Goal: Task Accomplishment & Management: Use online tool/utility

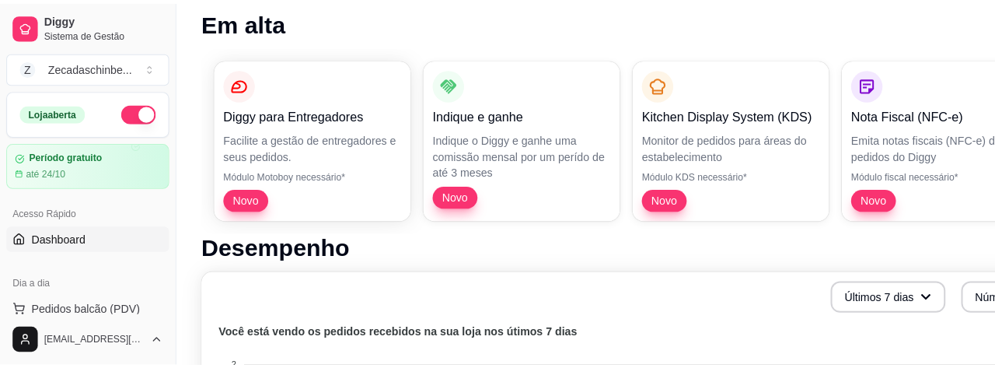
scroll to position [219, 0]
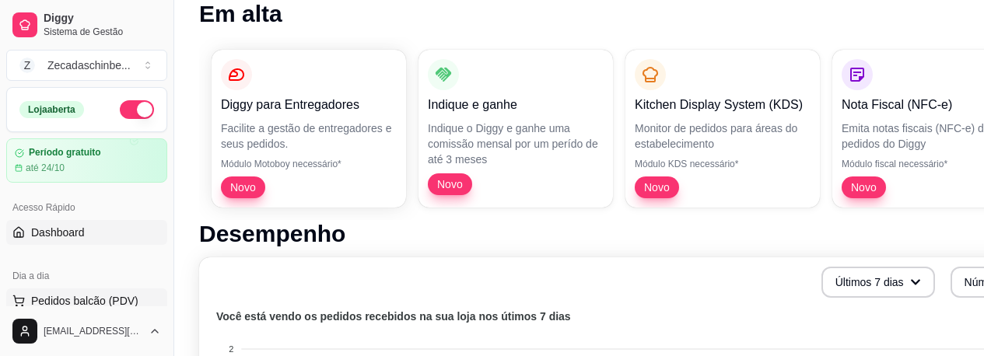
click at [114, 296] on span "Pedidos balcão (PDV)" at bounding box center [84, 301] width 107 height 16
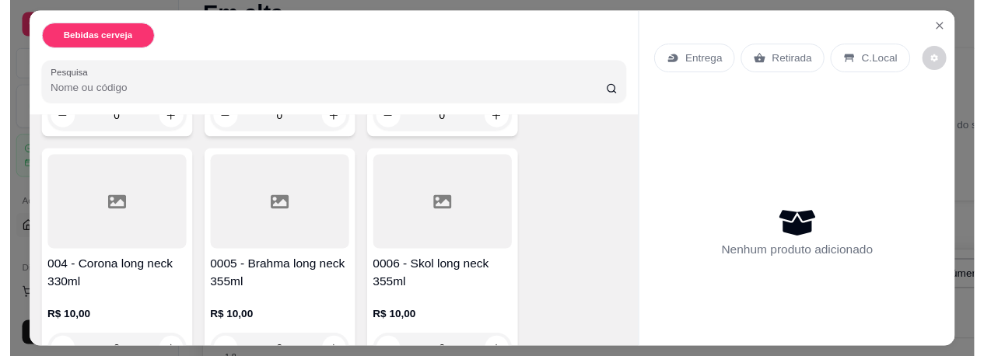
scroll to position [343, 0]
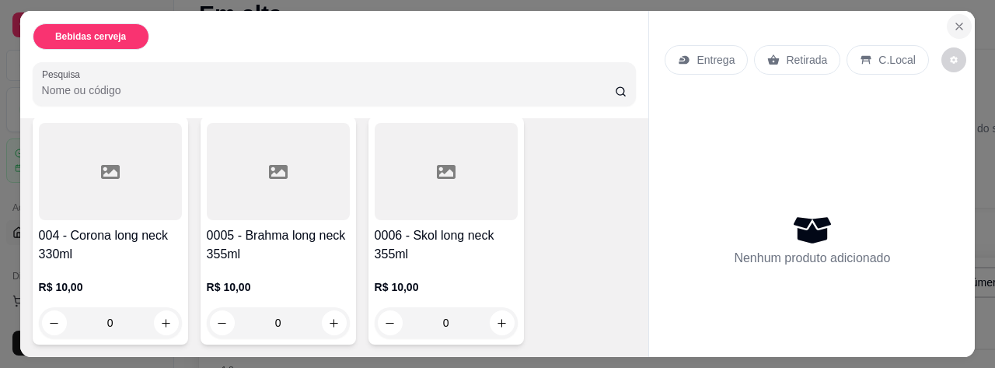
click at [953, 20] on icon "Close" at bounding box center [959, 26] width 12 height 12
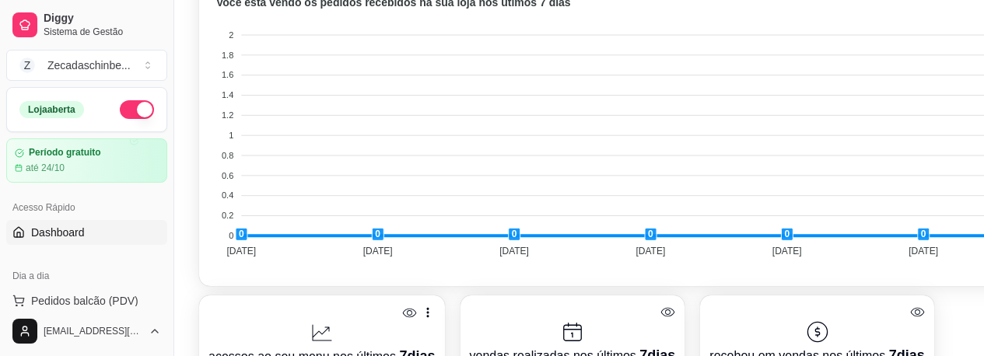
scroll to position [540, 0]
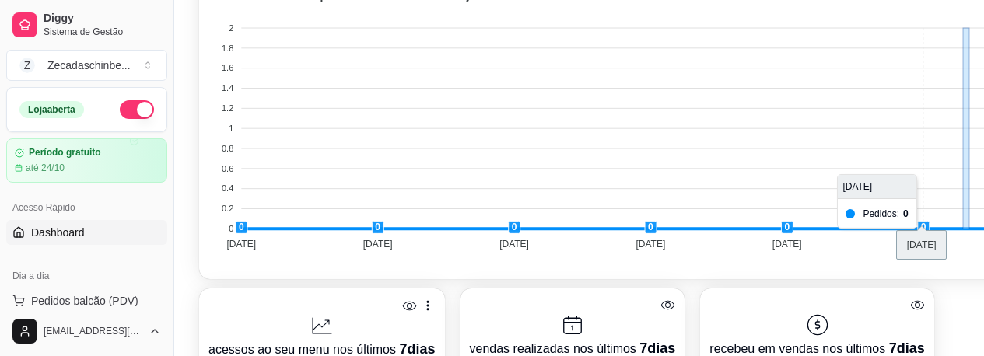
drag, startPoint x: 963, startPoint y: 18, endPoint x: 969, endPoint y: 63, distance: 45.4
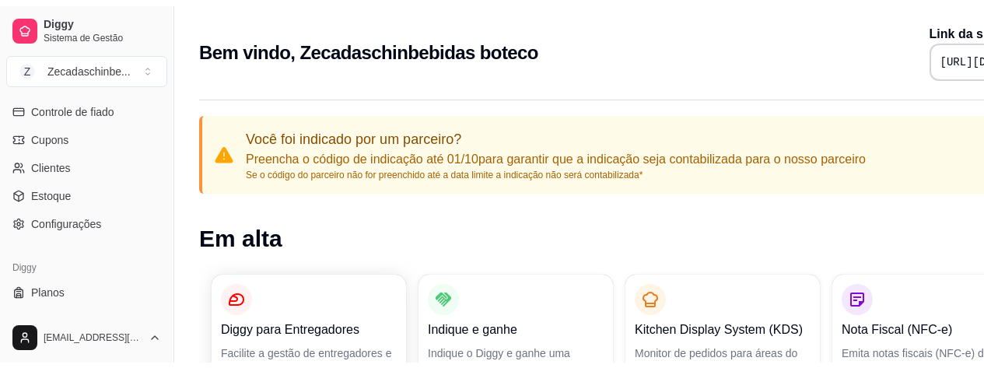
scroll to position [751, 0]
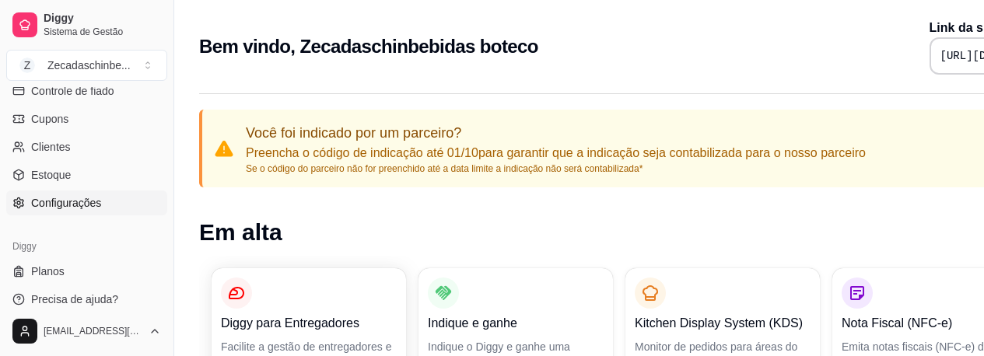
click at [77, 205] on span "Configurações" at bounding box center [66, 203] width 70 height 16
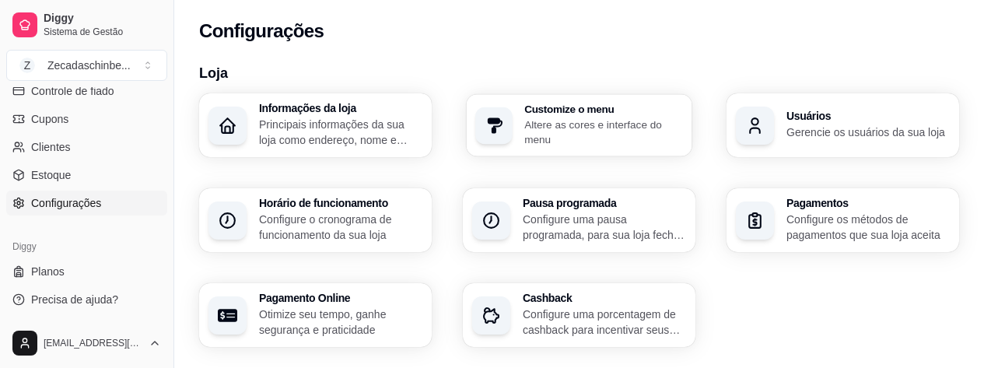
click at [583, 110] on h3 "Customize o menu" at bounding box center [603, 108] width 159 height 11
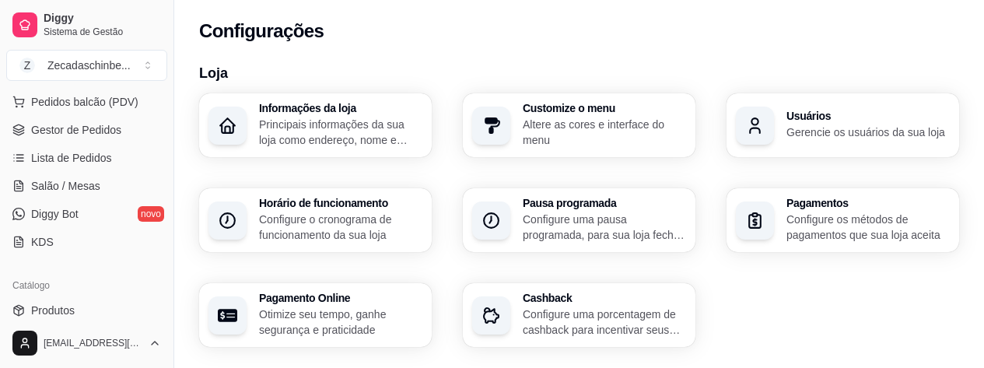
scroll to position [236, 0]
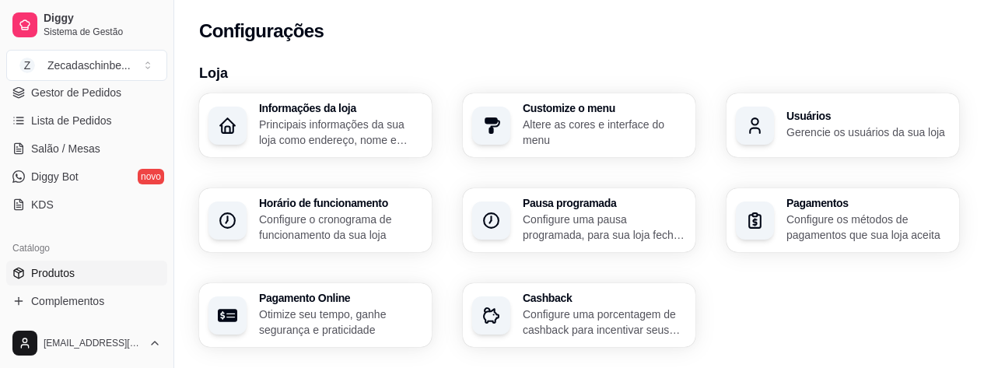
click at [72, 277] on span "Produtos" at bounding box center [53, 273] width 44 height 16
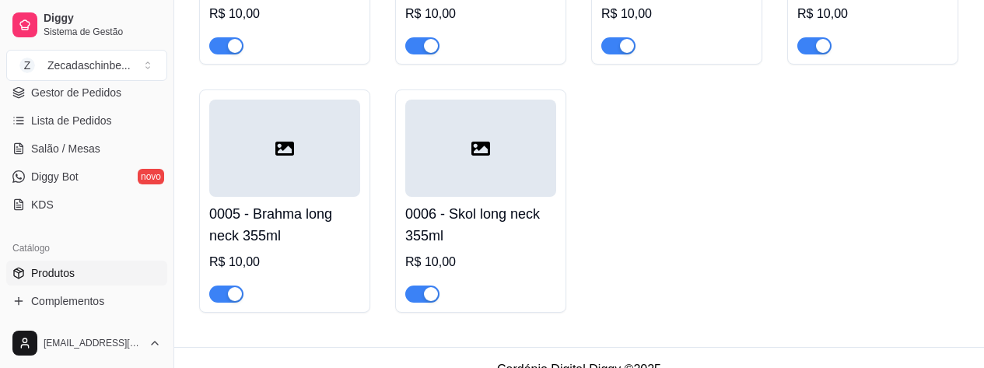
scroll to position [398, 0]
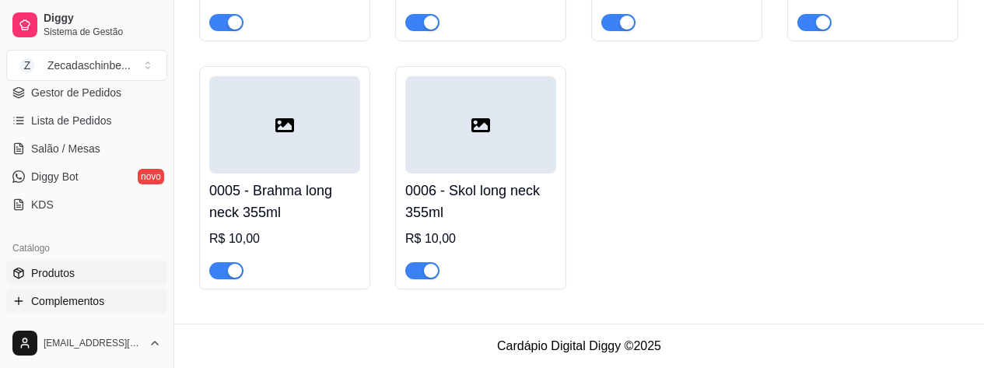
click at [92, 299] on span "Complementos" at bounding box center [67, 301] width 73 height 16
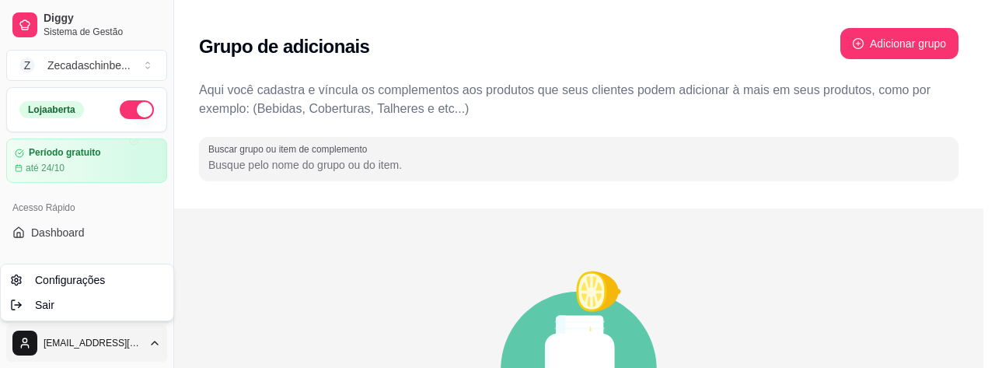
click at [154, 344] on html "Diggy Sistema de Gestão Z [GEOGRAPHIC_DATA] ... Loja aberta Período gratuito at…" at bounding box center [497, 184] width 995 height 368
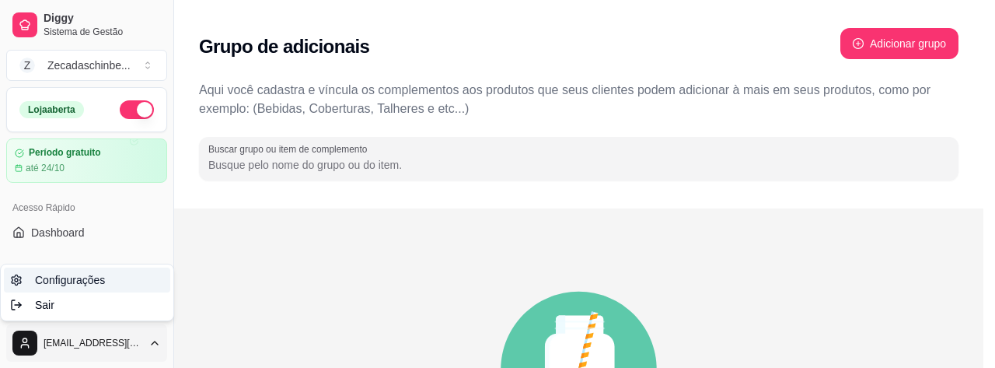
click at [157, 291] on link "Configurações" at bounding box center [87, 280] width 166 height 25
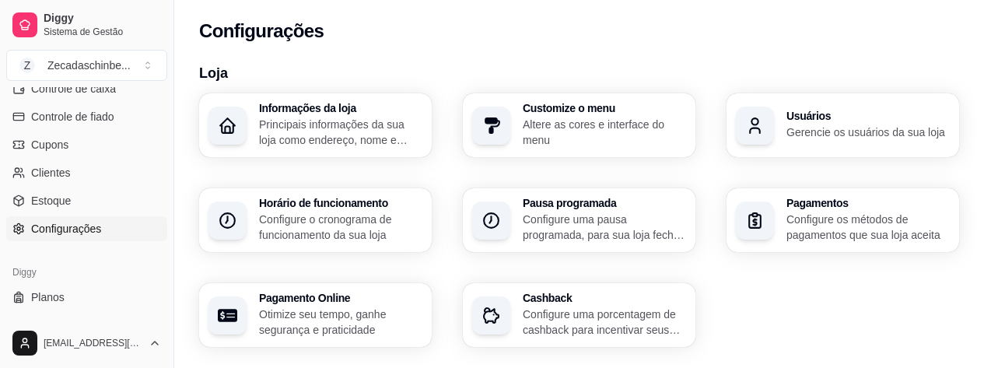
scroll to position [751, 0]
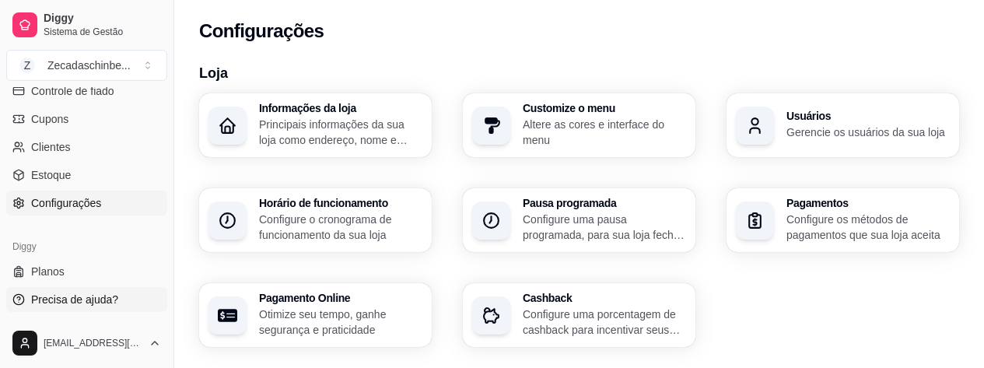
click at [81, 299] on span "Precisa de ajuda?" at bounding box center [74, 300] width 87 height 16
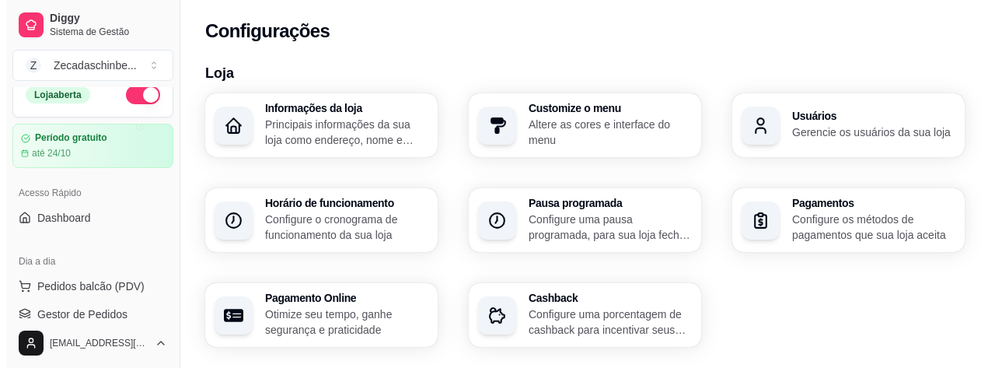
scroll to position [0, 0]
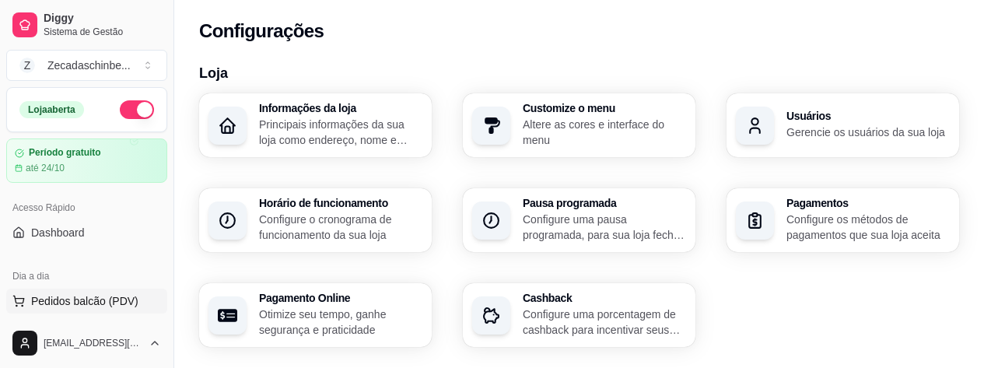
click at [100, 297] on span "Pedidos balcão (PDV)" at bounding box center [84, 301] width 107 height 16
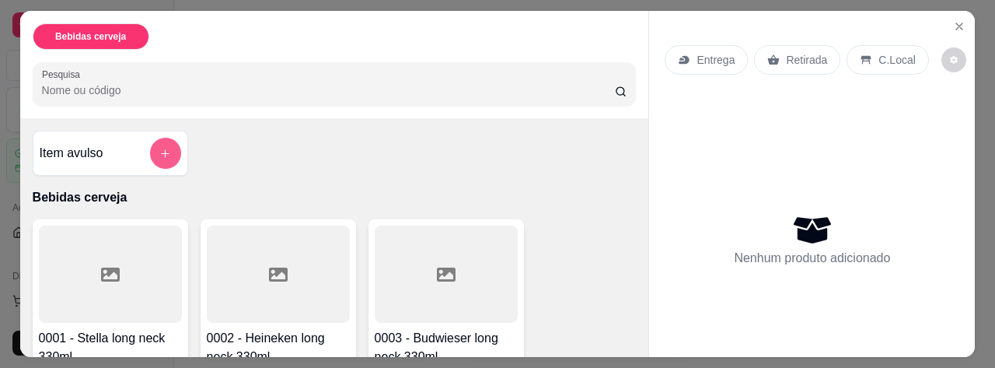
click at [161, 149] on icon "add-separate-item" at bounding box center [165, 153] width 9 height 9
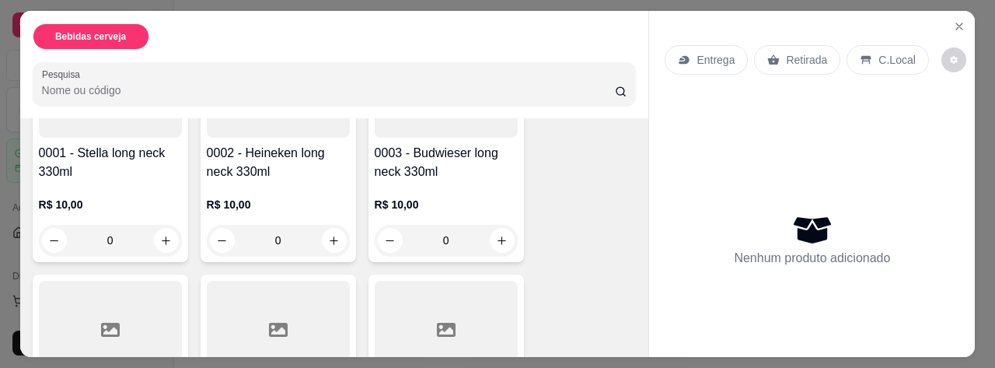
scroll to position [192, 0]
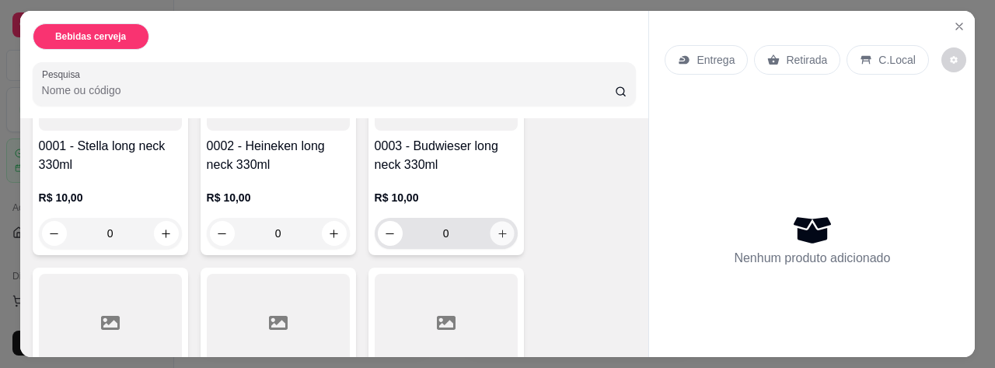
click at [498, 229] on icon "increase-product-quantity" at bounding box center [502, 233] width 8 height 8
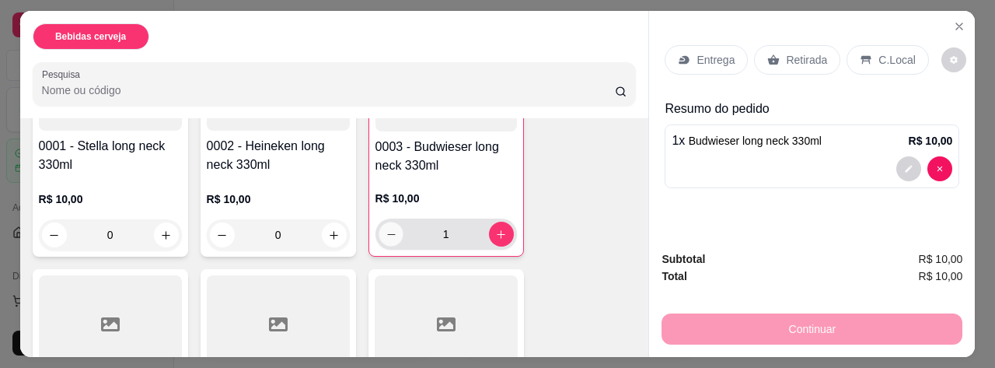
click at [379, 232] on button "decrease-product-quantity" at bounding box center [391, 234] width 24 height 24
type input "0"
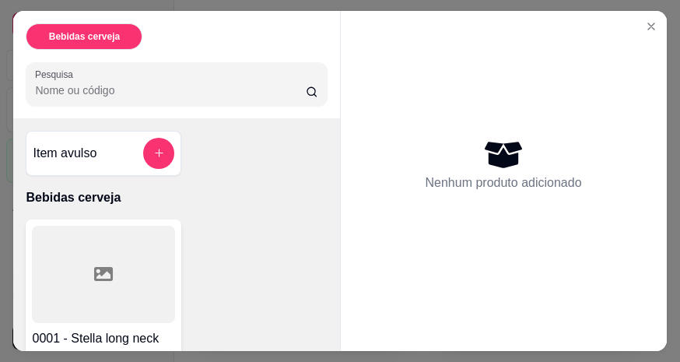
scroll to position [81, 0]
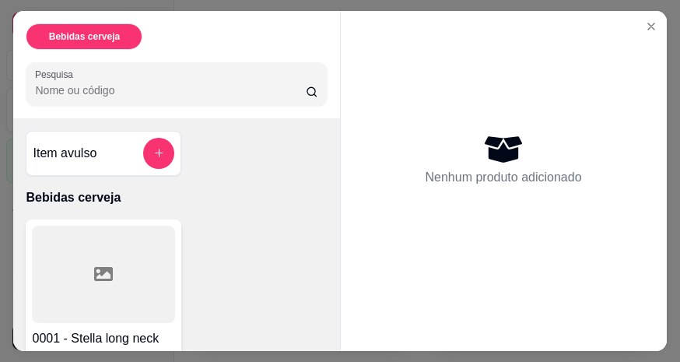
click at [504, 153] on icon at bounding box center [502, 149] width 37 height 26
click at [505, 152] on icon at bounding box center [502, 149] width 37 height 26
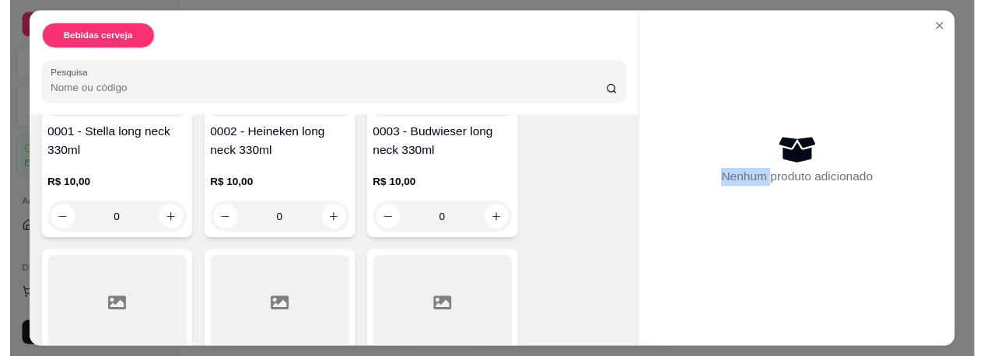
scroll to position [0, 0]
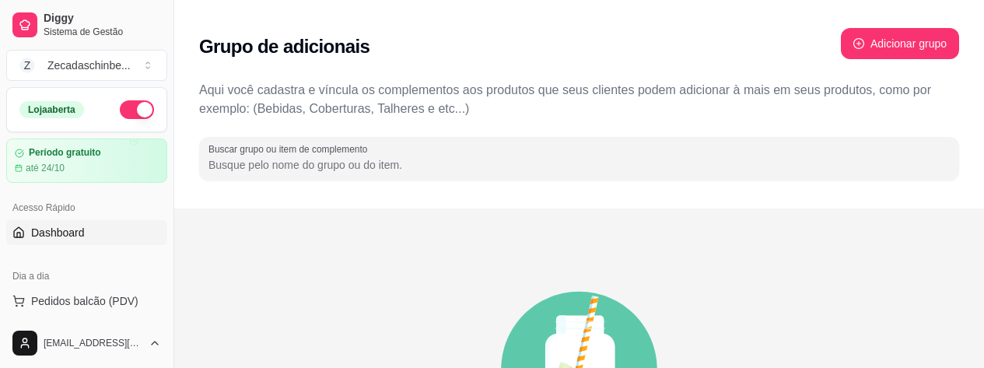
click at [67, 235] on span "Dashboard" at bounding box center [58, 233] width 54 height 16
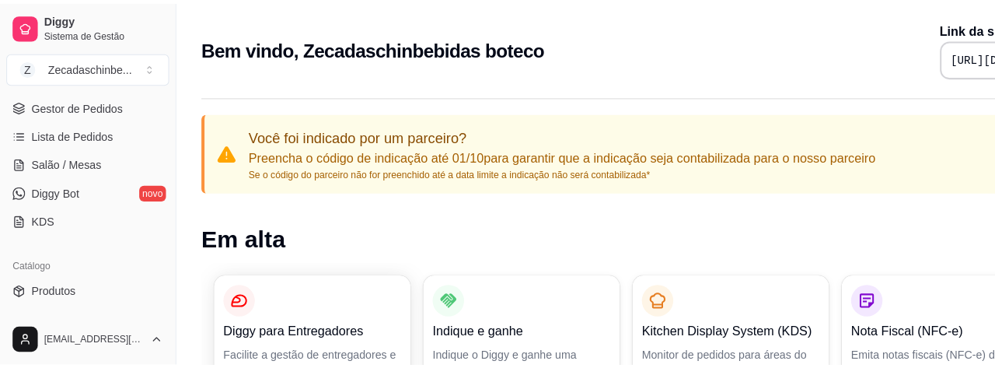
scroll to position [240, 0]
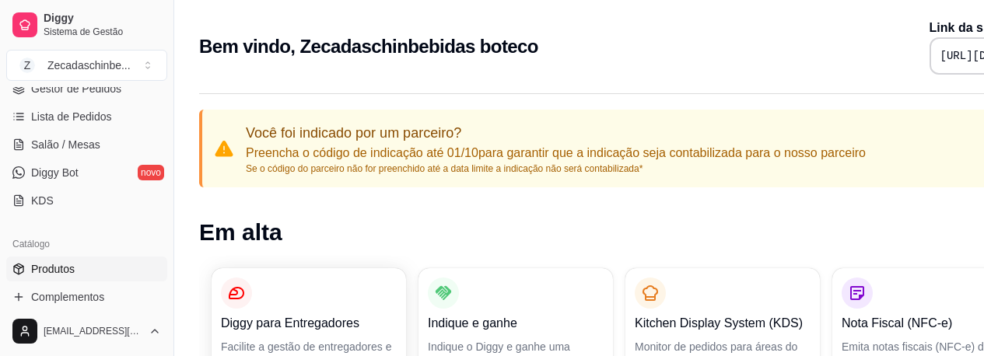
click at [68, 271] on span "Produtos" at bounding box center [53, 269] width 44 height 16
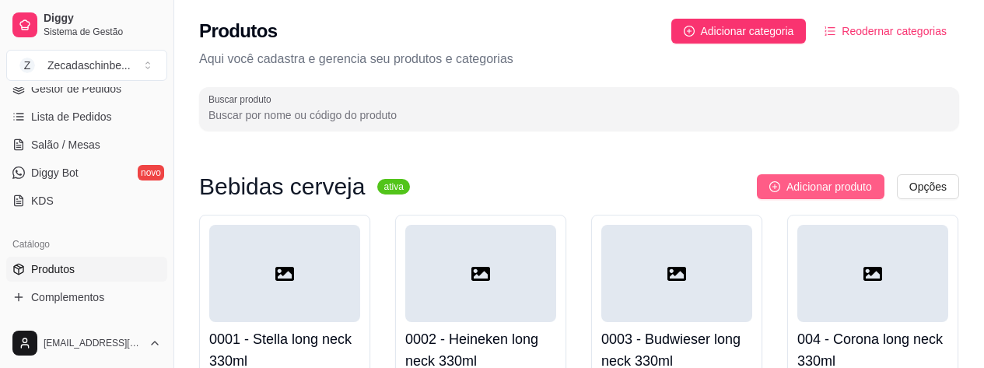
click at [818, 187] on span "Adicionar produto" at bounding box center [829, 186] width 86 height 17
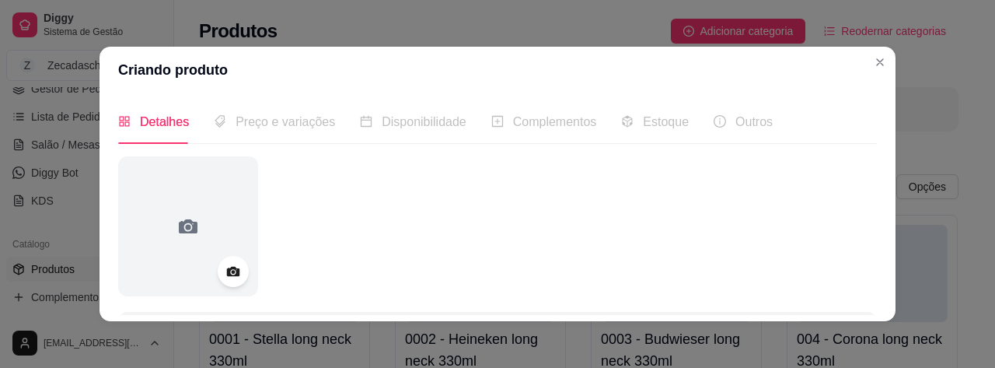
click at [271, 136] on div "Preço e variações" at bounding box center [274, 122] width 121 height 44
click at [284, 128] on span "Preço e variações" at bounding box center [286, 121] width 100 height 13
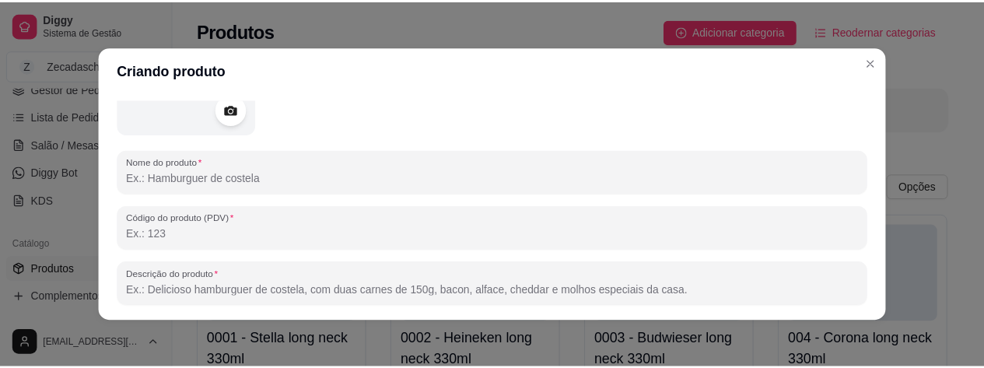
scroll to position [188, 0]
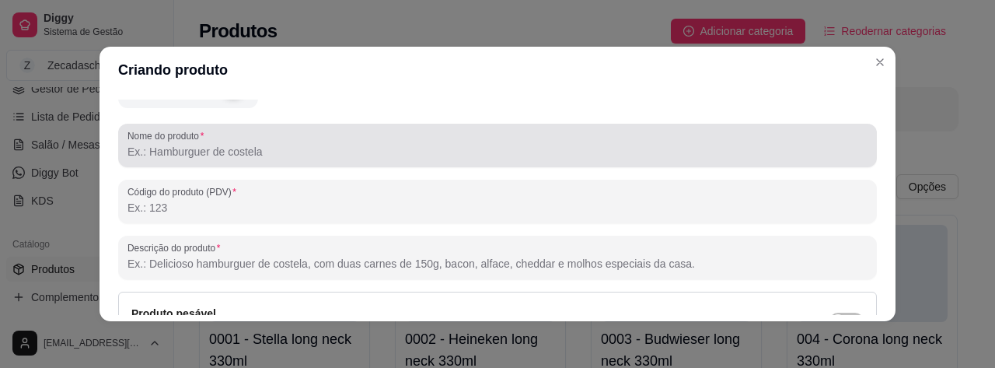
click at [215, 156] on input "Nome do produto" at bounding box center [498, 152] width 740 height 16
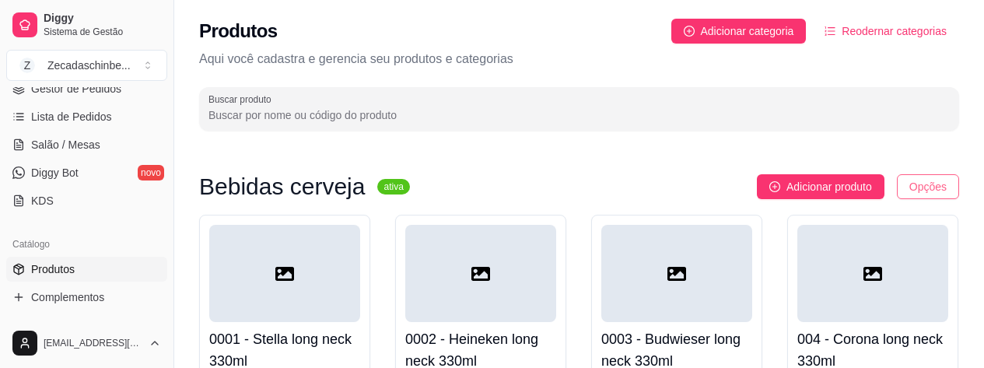
click at [941, 187] on html "Diggy Sistema de Gestão Z [GEOGRAPHIC_DATA] ... Loja aberta Período gratuito at…" at bounding box center [492, 184] width 984 height 368
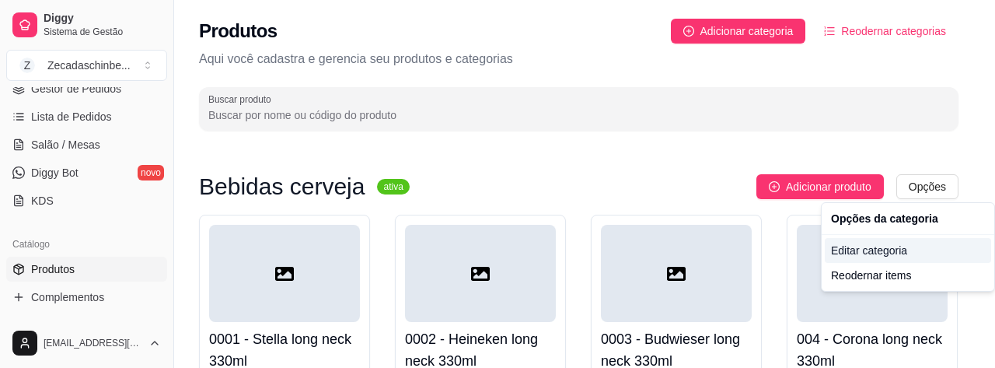
click at [897, 256] on div "Editar categoria" at bounding box center [908, 250] width 166 height 25
